Goal: Transaction & Acquisition: Purchase product/service

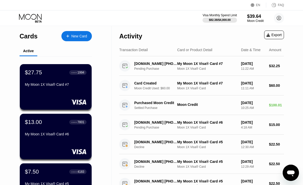
click at [79, 35] on div "New Card" at bounding box center [79, 36] width 16 height 4
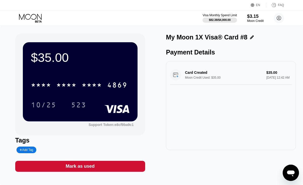
click at [55, 83] on div "* * * * * * * * * * * * 4869" at bounding box center [79, 84] width 103 height 13
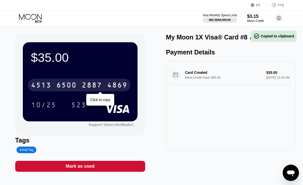
click at [96, 99] on div "10/25 523" at bounding box center [80, 104] width 99 height 13
